Goal: Task Accomplishment & Management: Complete application form

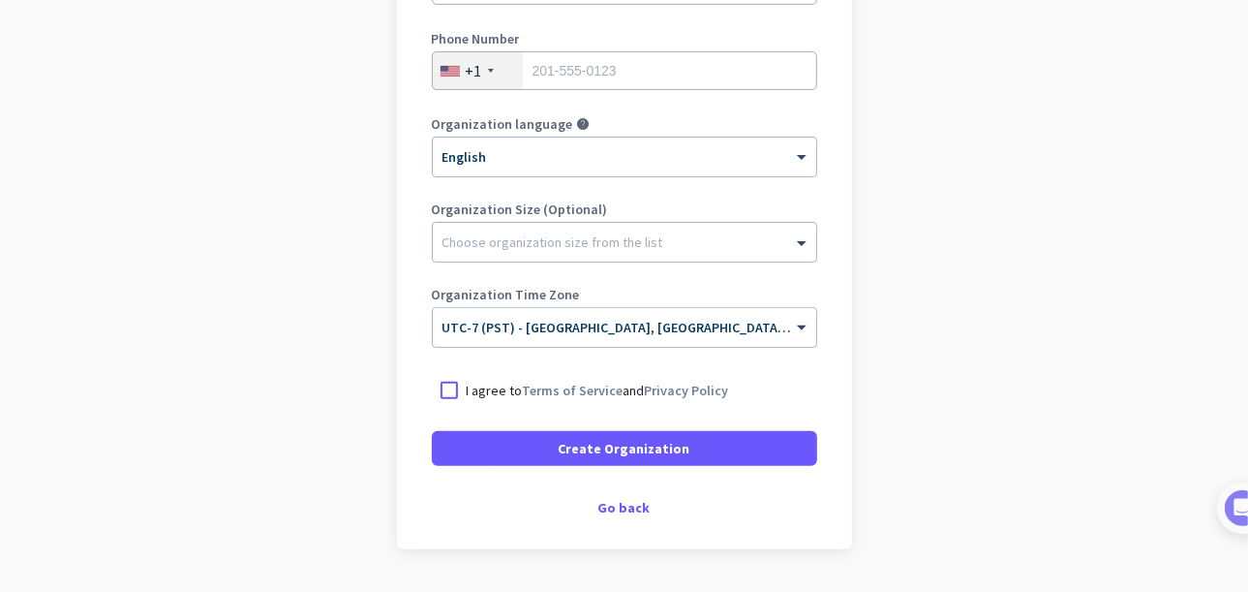
scroll to position [387, 0]
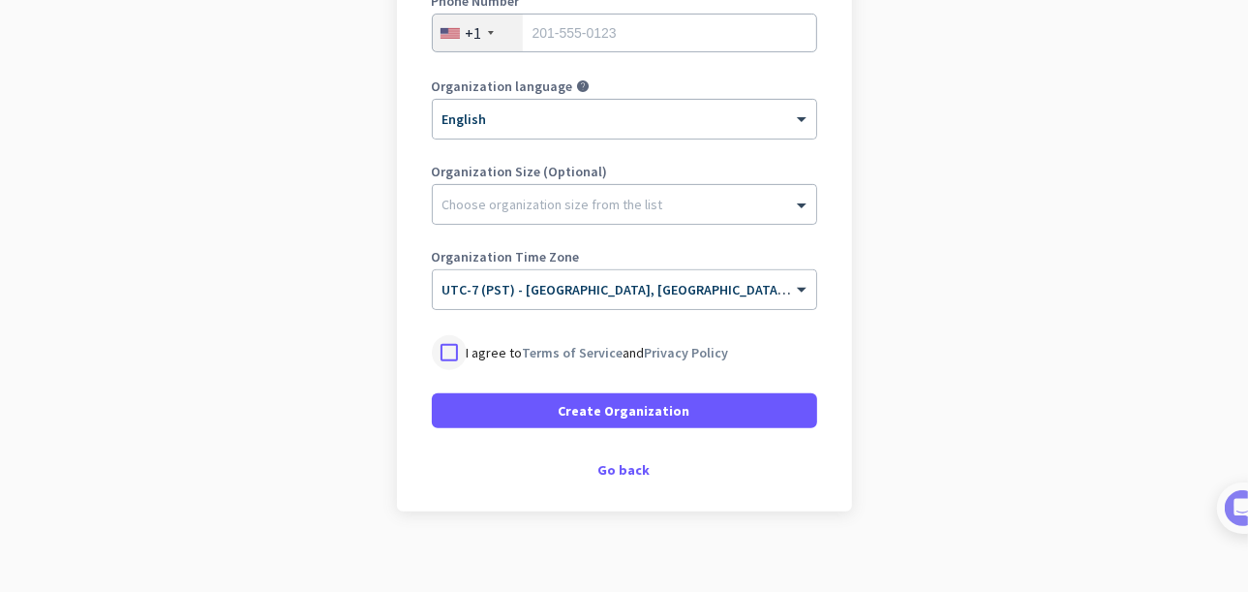
click at [447, 350] on div at bounding box center [449, 352] width 35 height 35
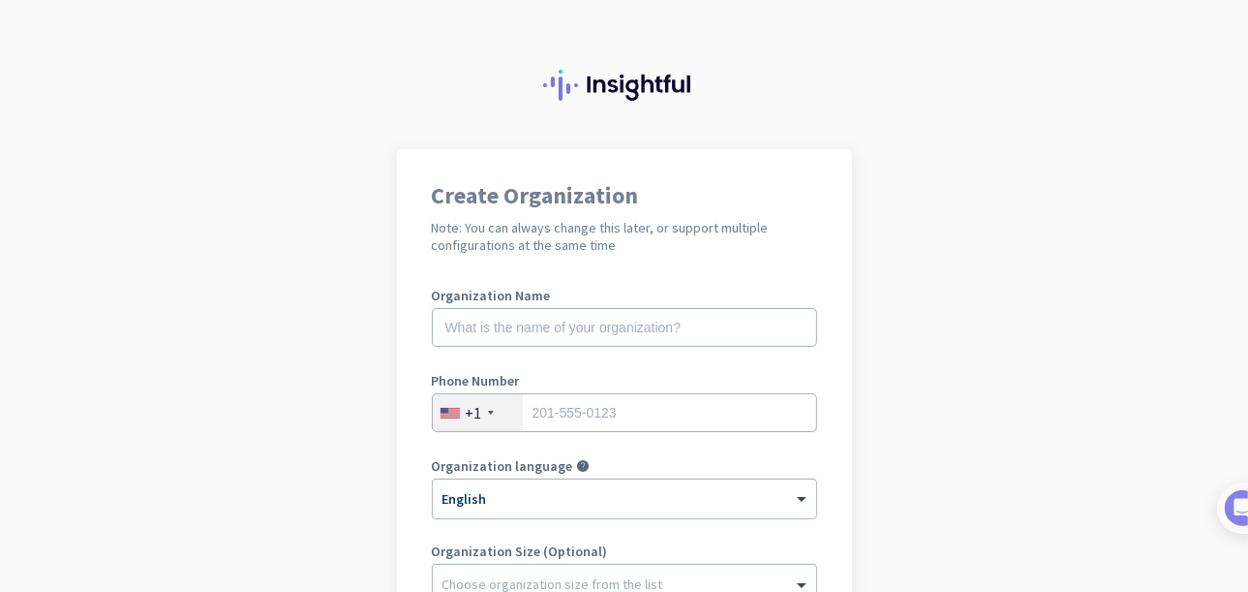
scroll to position [0, 0]
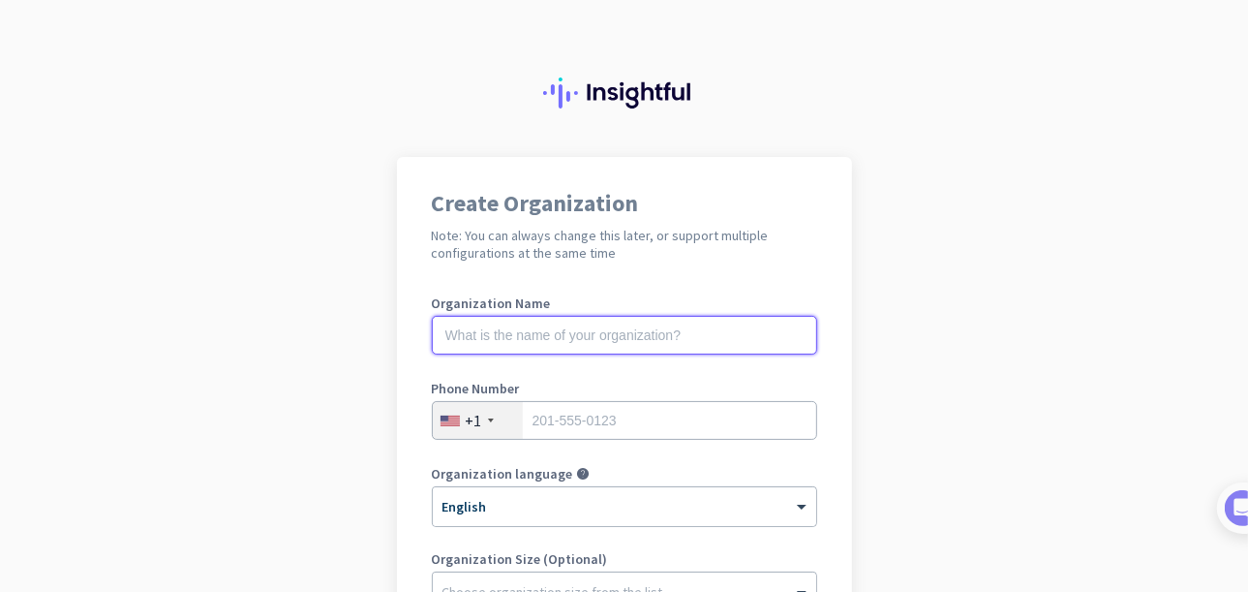
click at [589, 329] on input "text" at bounding box center [624, 335] width 385 height 39
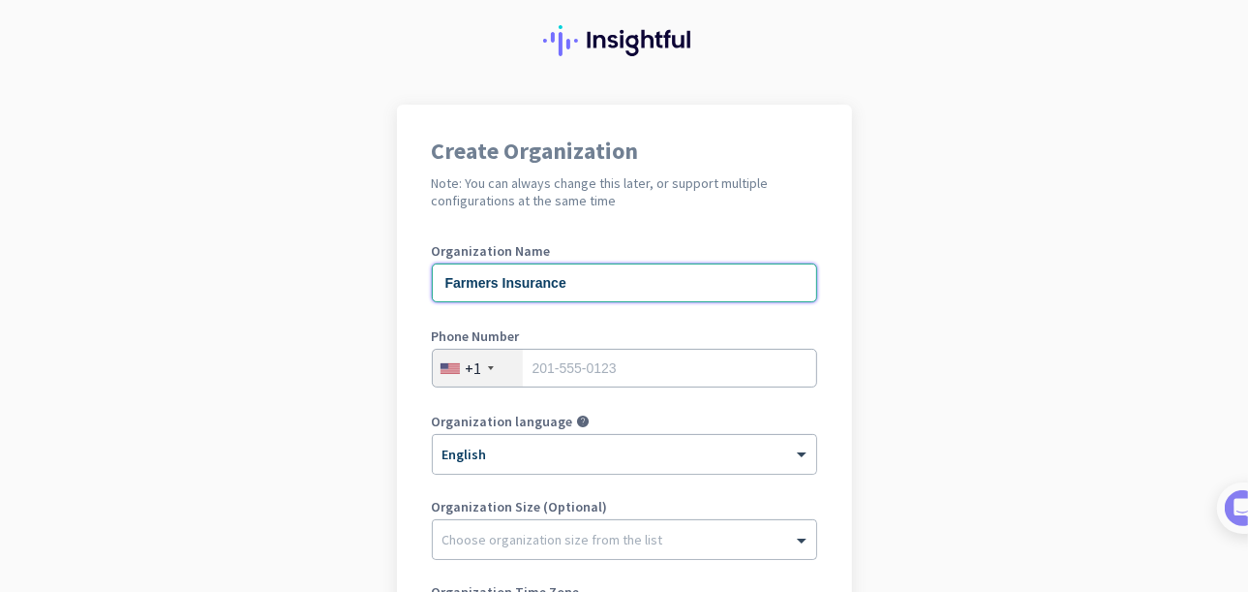
scroll to position [97, 0]
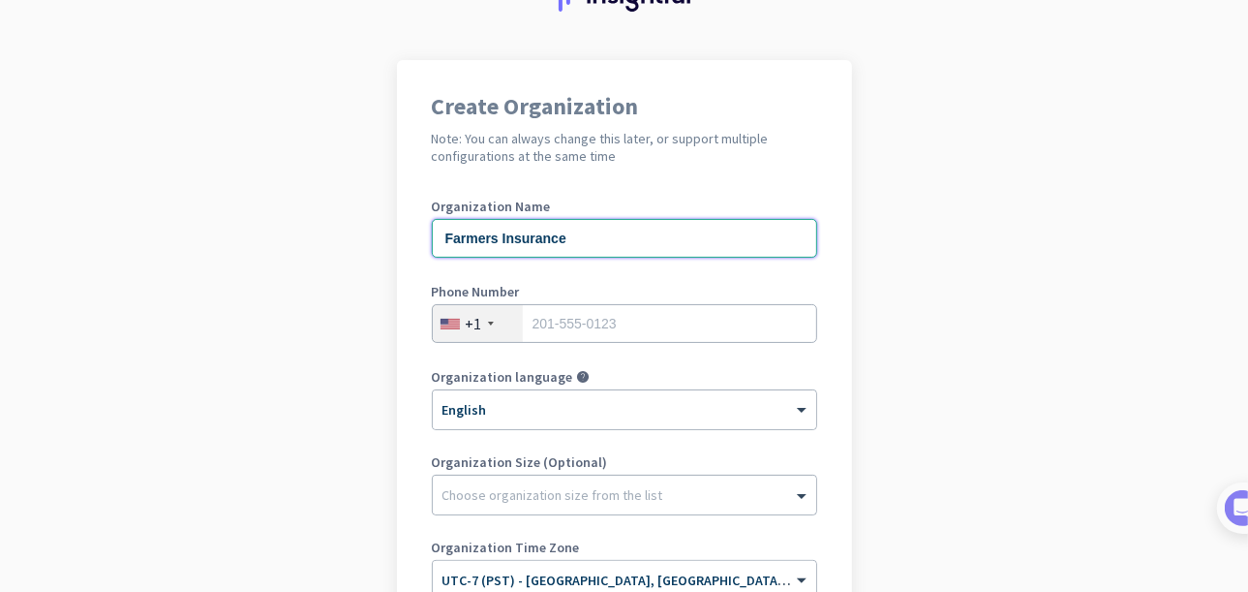
type input "Farmers Insurance"
click at [640, 334] on input "tel" at bounding box center [624, 323] width 385 height 39
type input "9096420721"
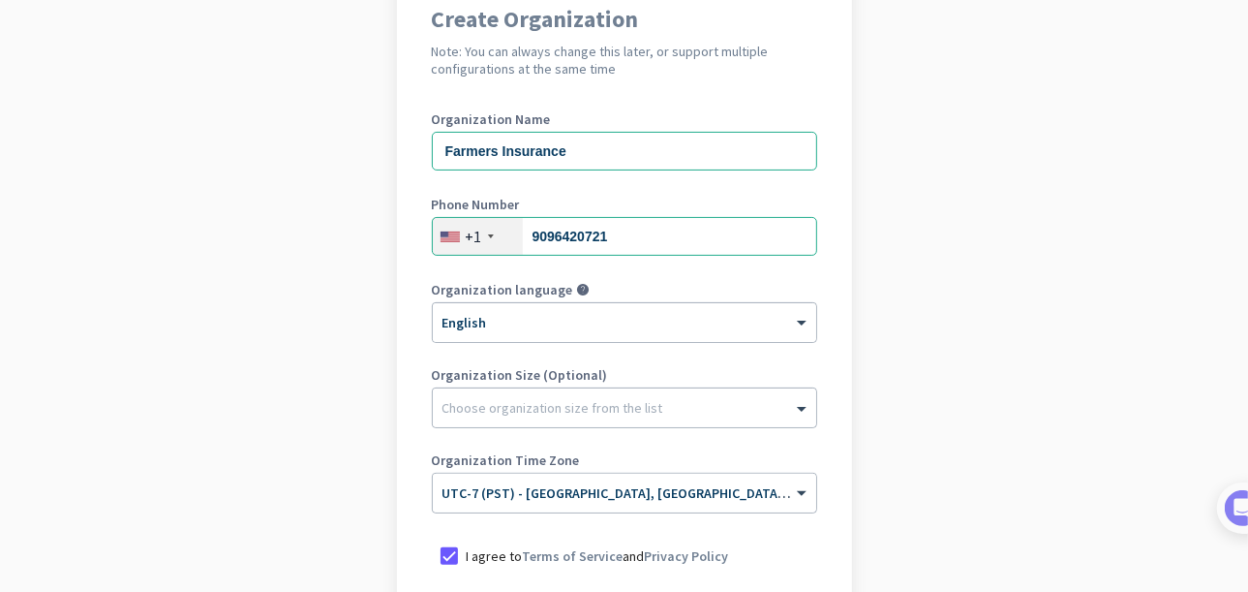
scroll to position [387, 0]
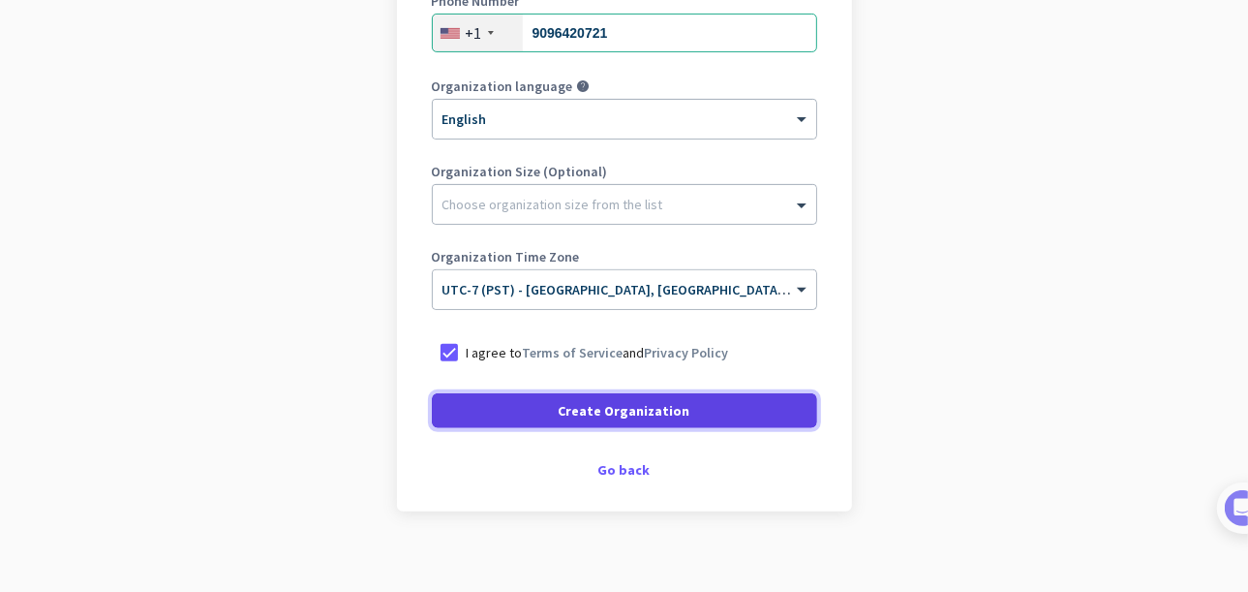
click at [665, 411] on span "Create Organization" at bounding box center [625, 410] width 132 height 19
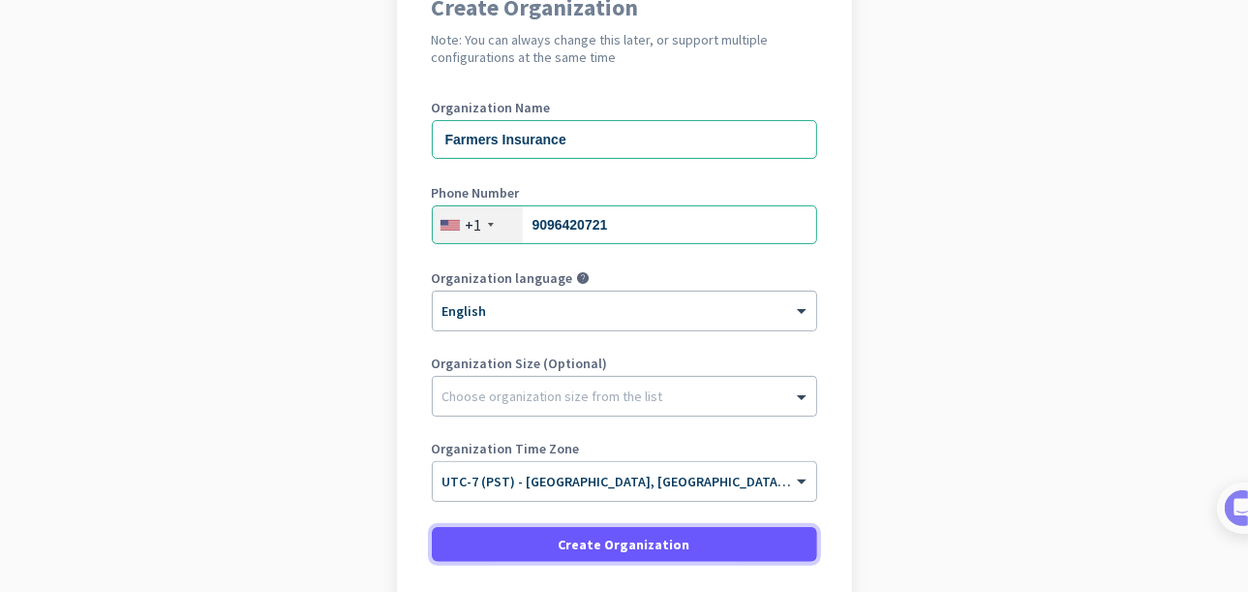
scroll to position [0, 0]
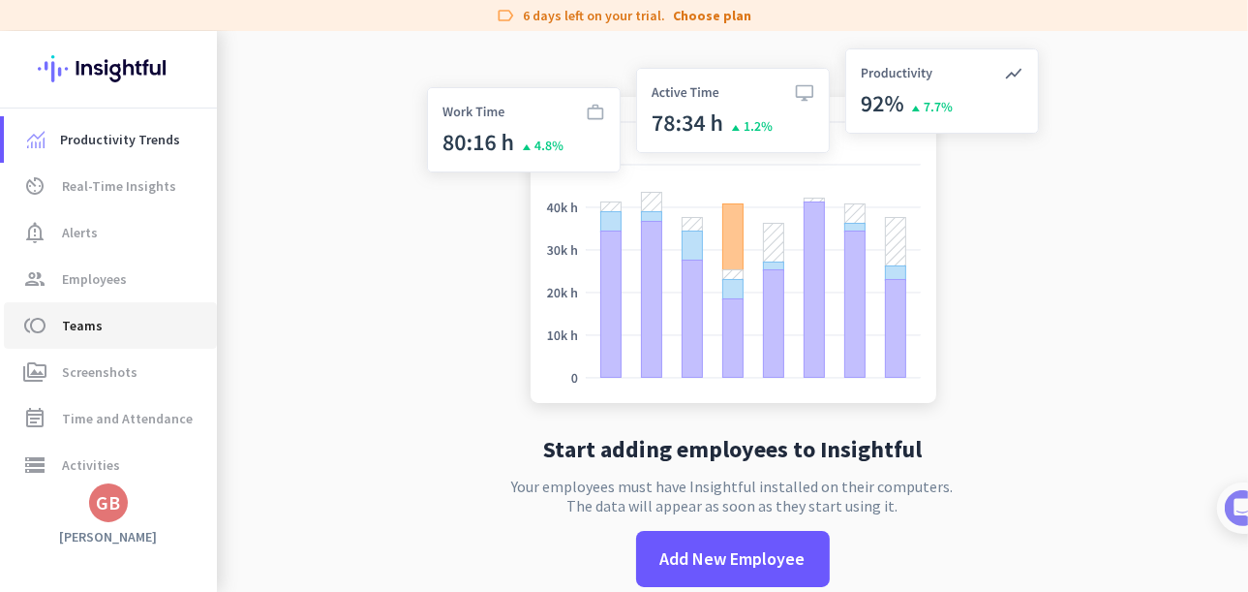
click at [110, 330] on span "toll Teams" at bounding box center [110, 325] width 182 height 23
